Goal: Browse casually

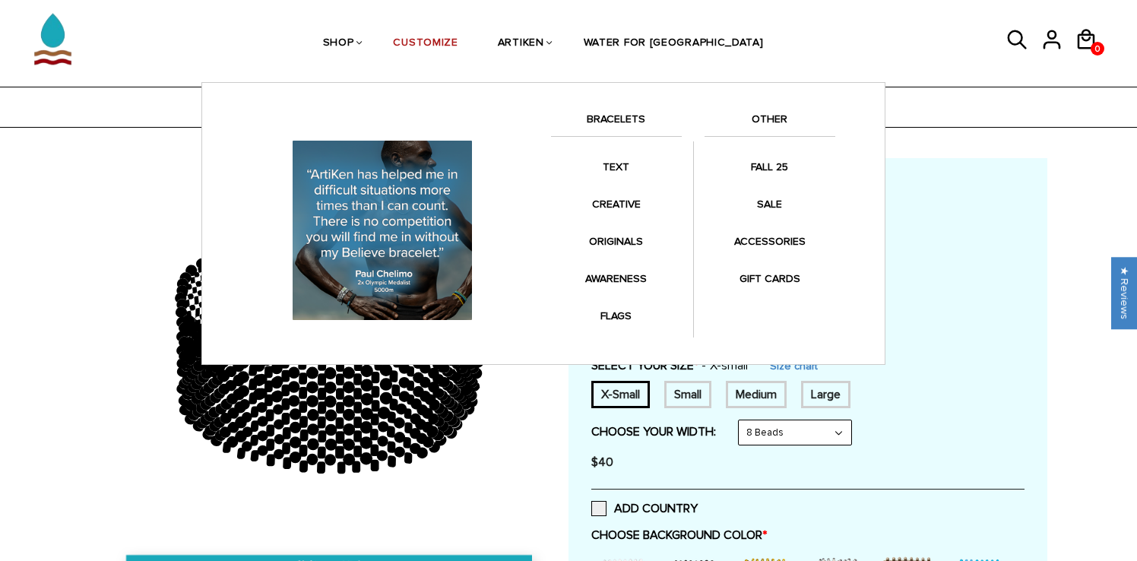
scroll to position [353, 0]
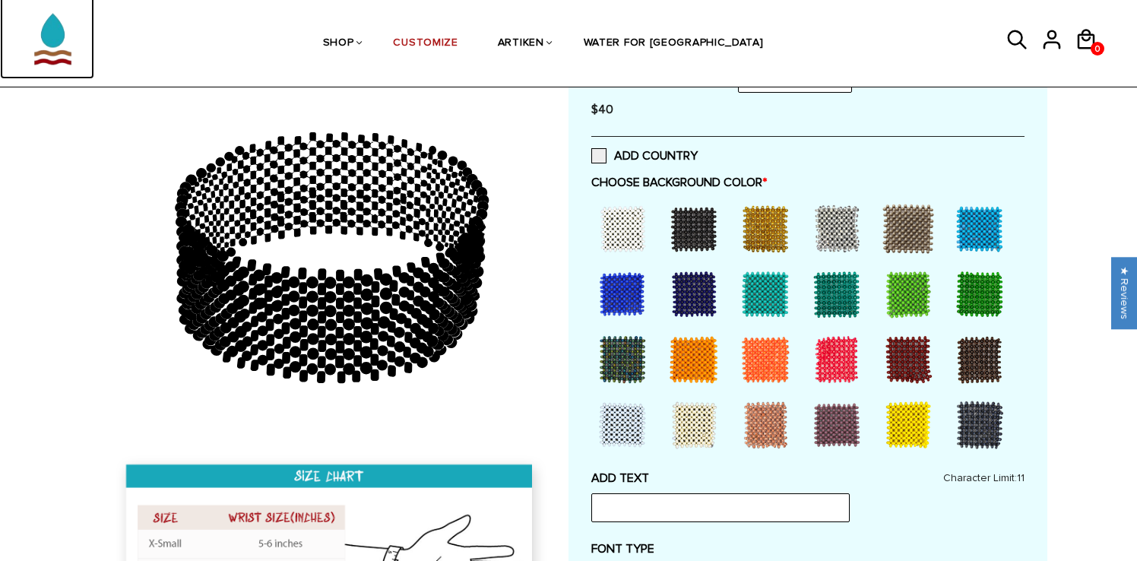
click at [48, 22] on img at bounding box center [52, 31] width 75 height 96
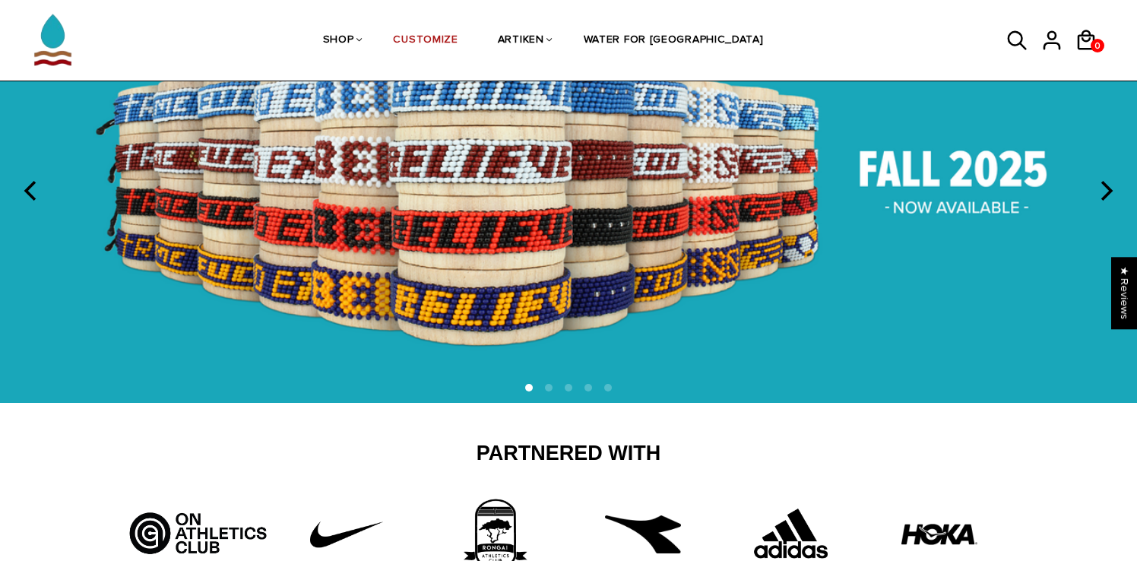
scroll to position [58, 0]
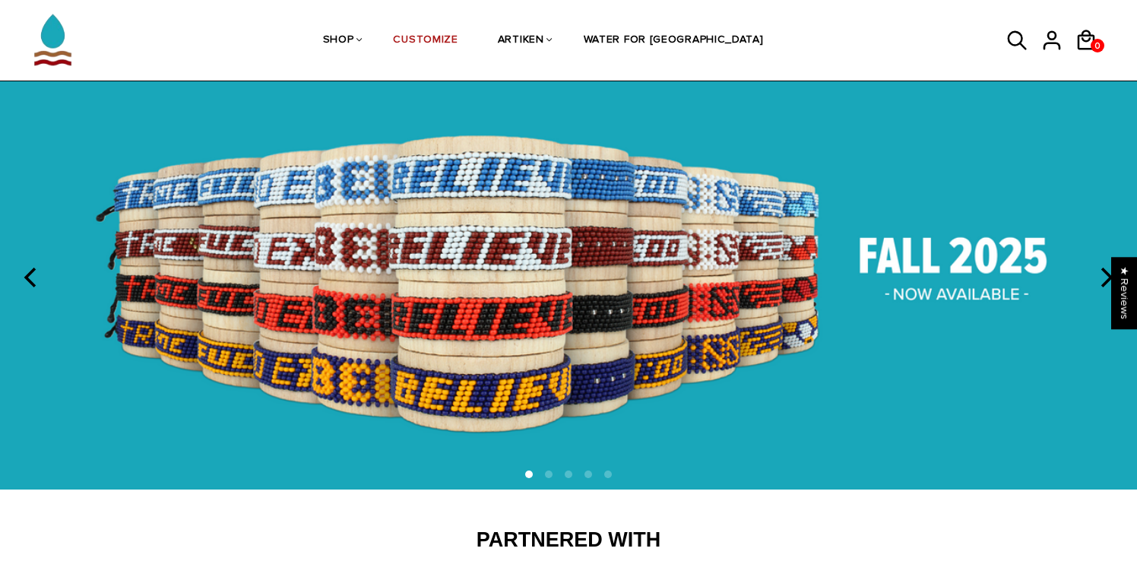
click at [1100, 276] on icon "next" at bounding box center [1105, 277] width 20 height 20
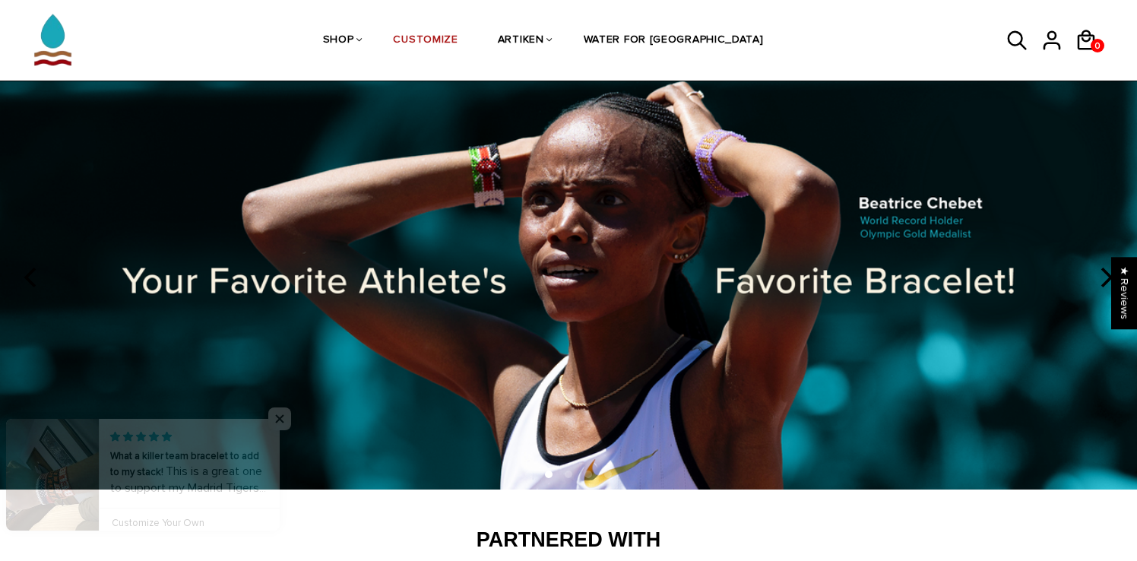
click at [1100, 276] on icon "next" at bounding box center [1105, 277] width 20 height 20
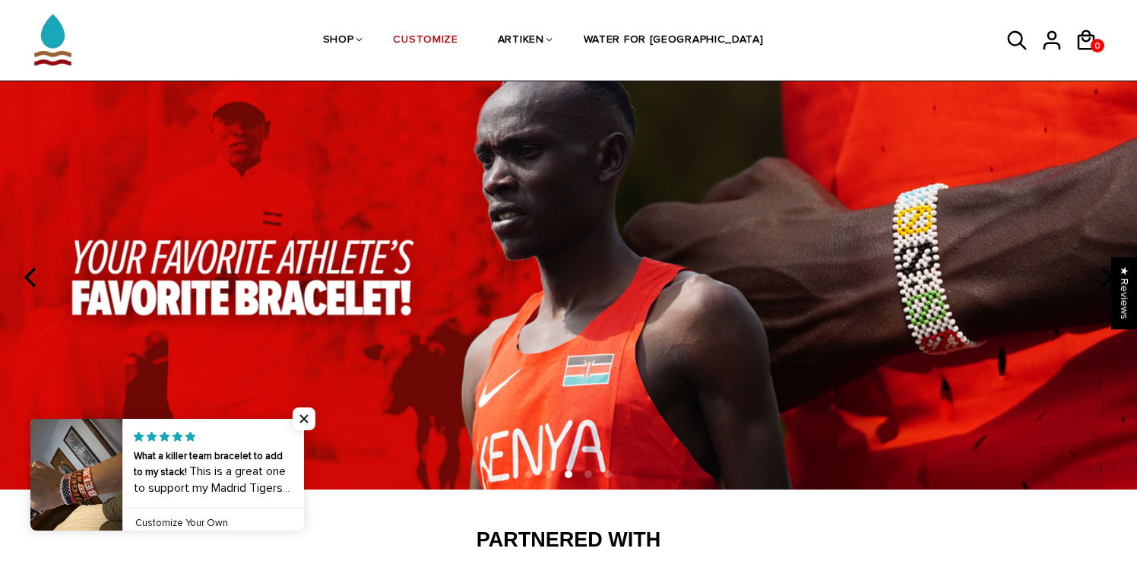
click at [1100, 276] on icon "next" at bounding box center [1105, 277] width 20 height 20
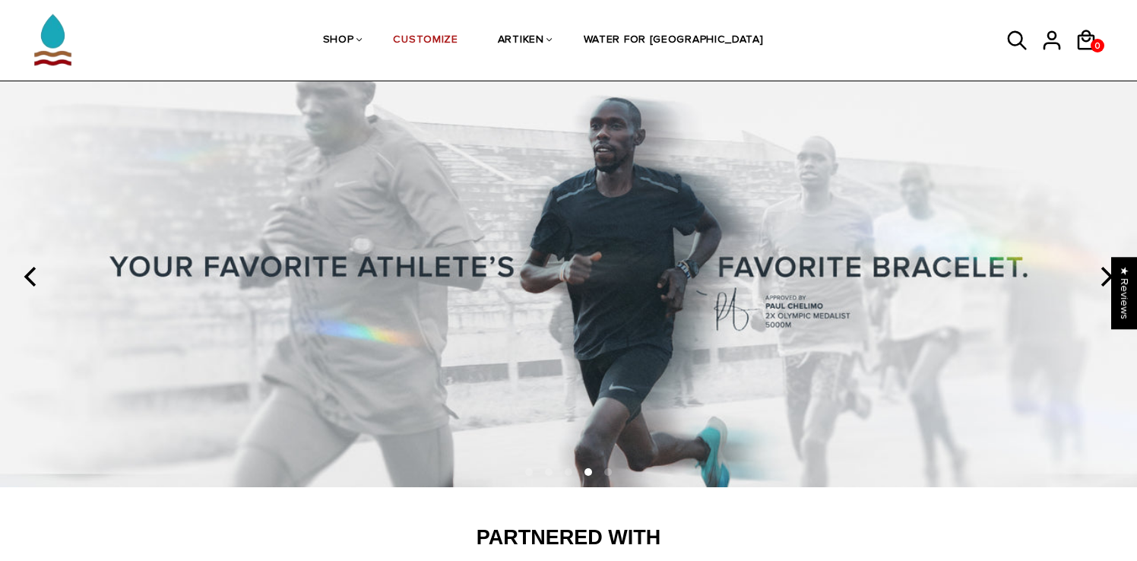
click at [1100, 276] on icon "next" at bounding box center [1105, 277] width 20 height 20
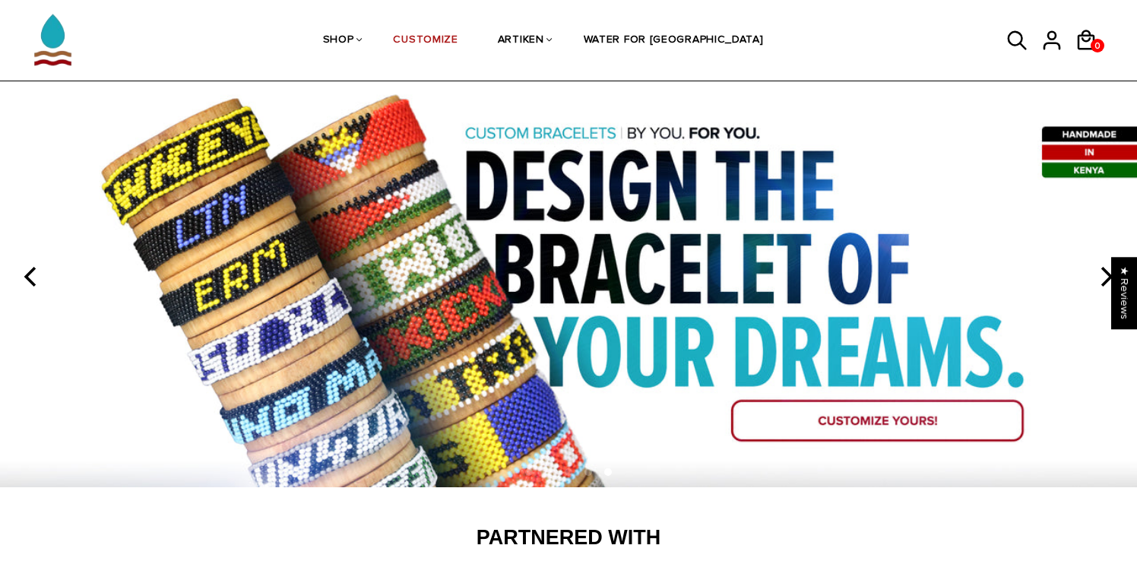
click at [1100, 276] on icon "next" at bounding box center [1105, 277] width 20 height 20
